Goal: Transaction & Acquisition: Download file/media

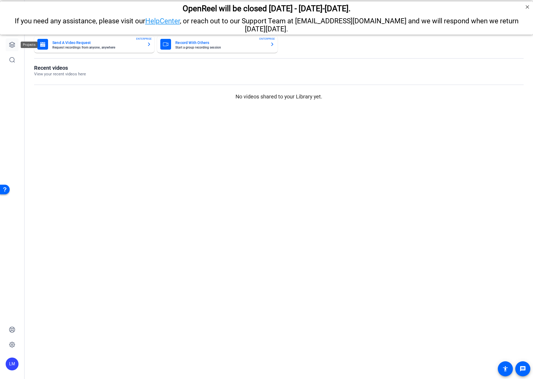
click at [11, 46] on icon at bounding box center [12, 45] width 6 height 6
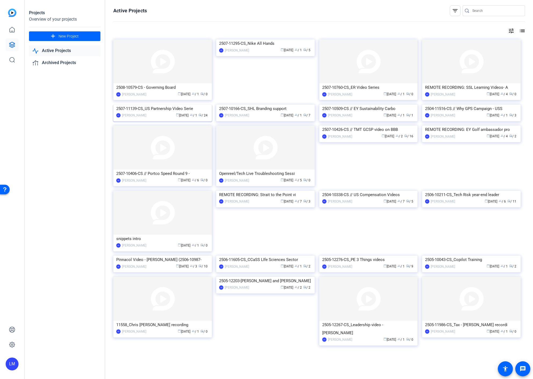
click at [163, 113] on div "2507-11139-CS_US Partnership Video Serie" at bounding box center [162, 109] width 93 height 8
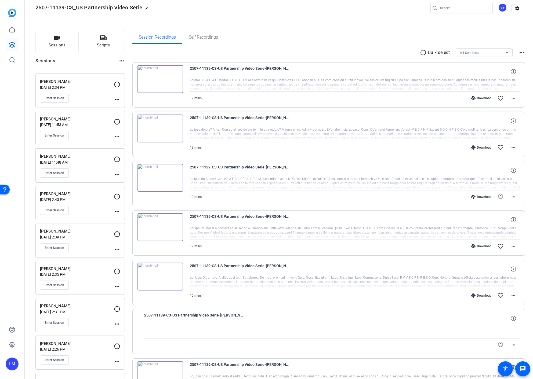
scroll to position [9, 0]
click at [100, 283] on div "Enter Session" at bounding box center [77, 284] width 74 height 9
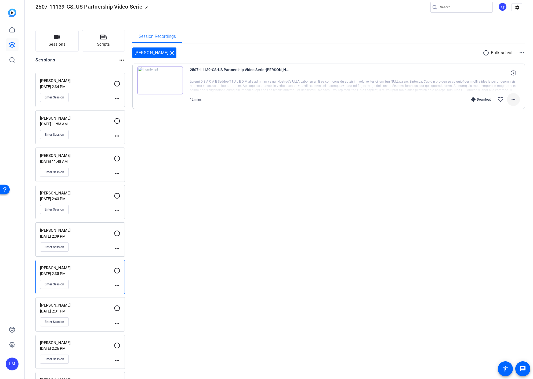
click at [513, 98] on mat-icon "more_horiz" at bounding box center [513, 99] width 6 height 6
click at [500, 122] on span "Download MP4" at bounding box center [499, 124] width 32 height 6
